Goal: Go to known website: Go to known website

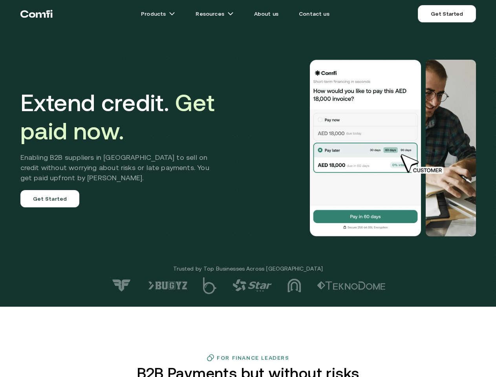
click at [248, 188] on div at bounding box center [352, 148] width 245 height 177
